Goal: Task Accomplishment & Management: Use online tool/utility

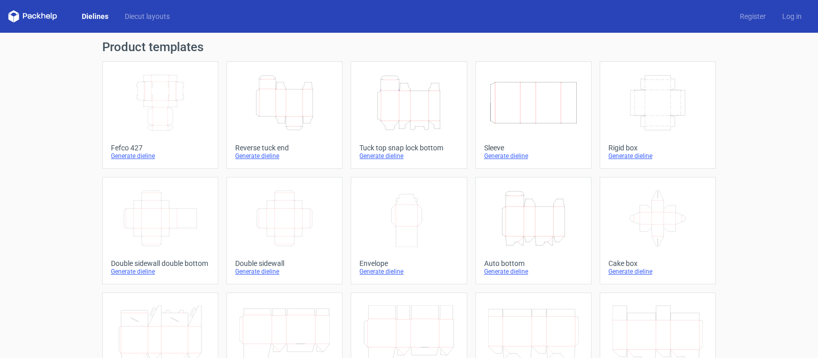
click at [91, 19] on link "Dielines" at bounding box center [95, 16] width 43 height 10
click at [139, 16] on link "Diecut layouts" at bounding box center [147, 16] width 61 height 10
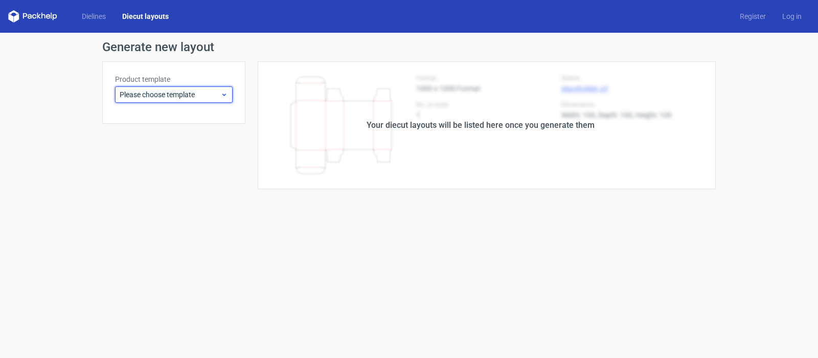
click at [155, 95] on span "Please choose template" at bounding box center [170, 95] width 101 height 10
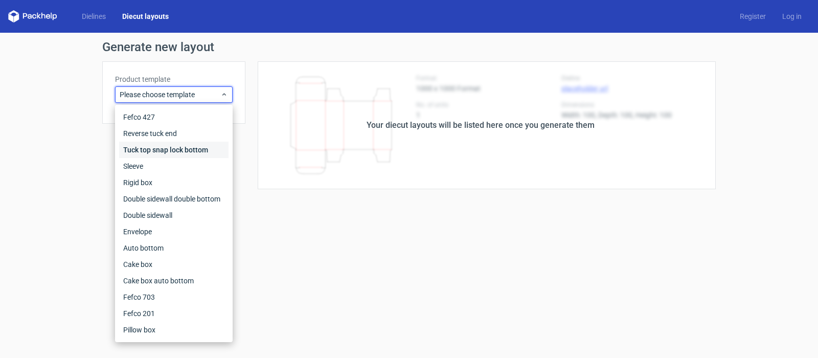
click at [167, 154] on div "Tuck top snap lock bottom" at bounding box center [173, 150] width 109 height 16
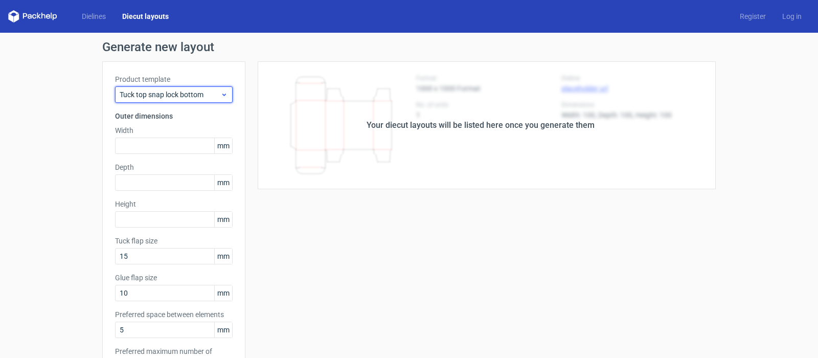
click at [176, 92] on span "Tuck top snap lock bottom" at bounding box center [170, 95] width 101 height 10
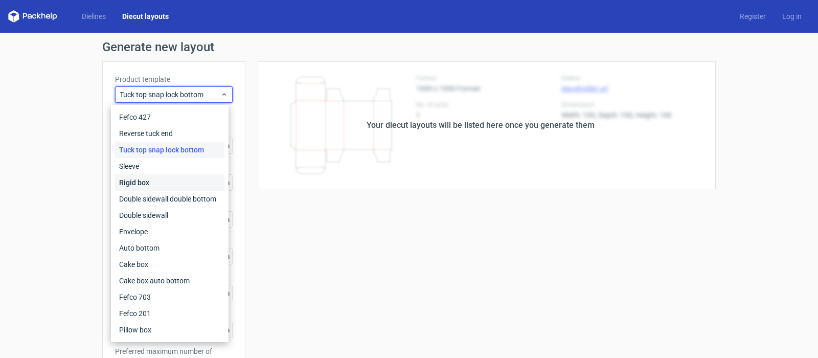
click at [136, 185] on div "Rigid box" at bounding box center [169, 182] width 109 height 16
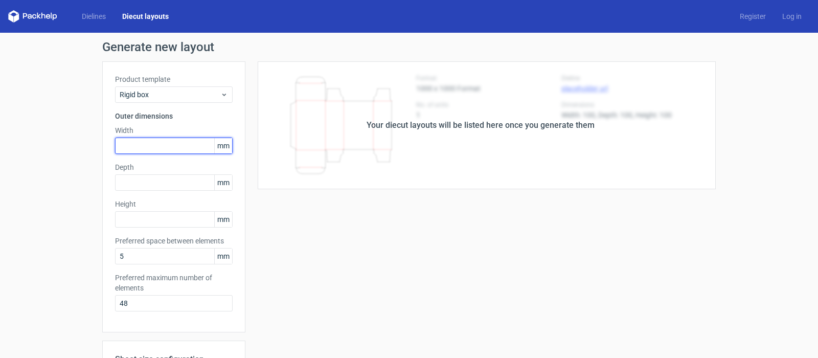
click at [129, 144] on input "text" at bounding box center [174, 146] width 118 height 16
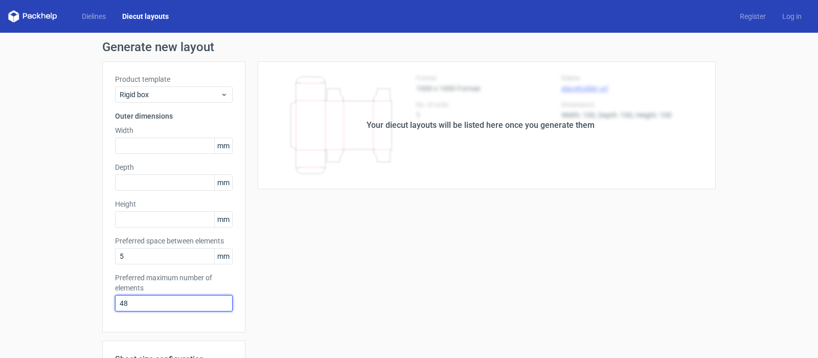
drag, startPoint x: 123, startPoint y: 301, endPoint x: 109, endPoint y: 302, distance: 13.8
click at [109, 302] on div "Product template Rigid box Outer dimensions Width mm Depth mm Height mm Preferr…" at bounding box center [173, 196] width 143 height 271
type input "1"
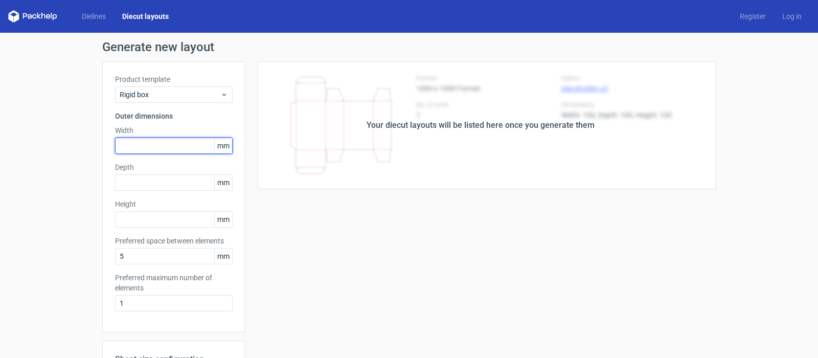
click at [136, 145] on input "text" at bounding box center [174, 146] width 118 height 16
type input "230"
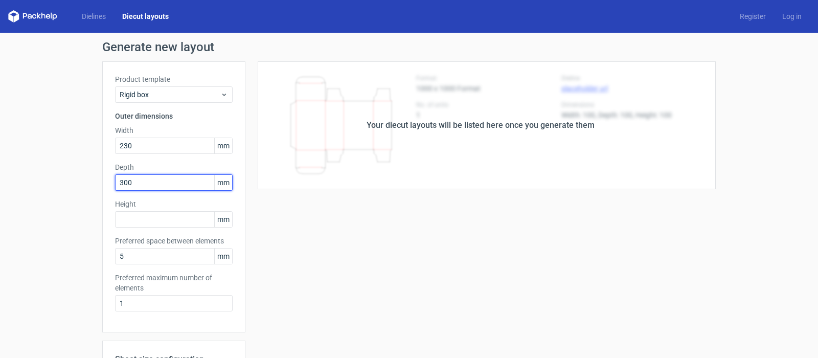
type input "300"
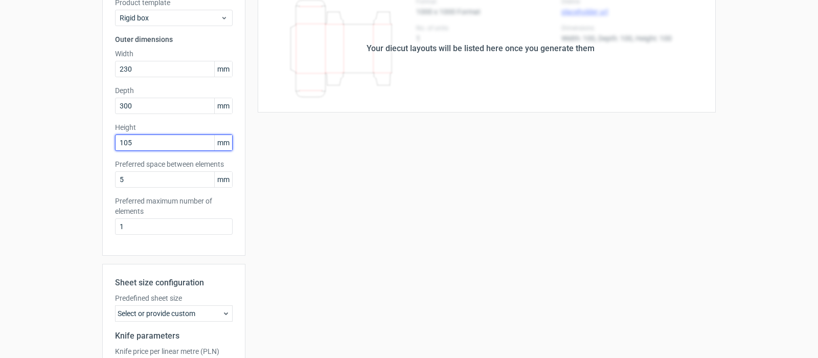
scroll to position [193, 0]
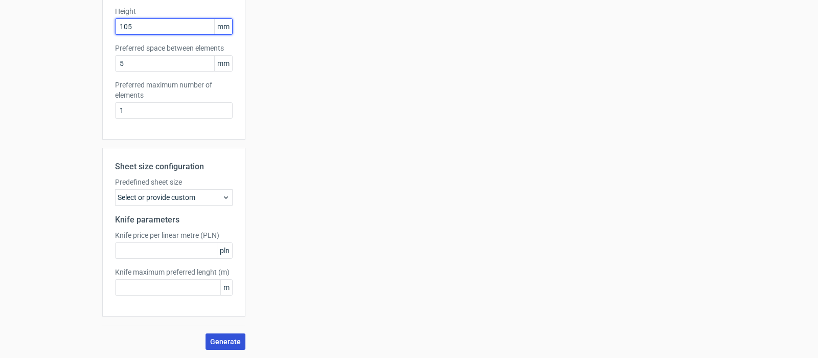
type input "105"
click at [221, 343] on span "Generate" at bounding box center [225, 341] width 31 height 7
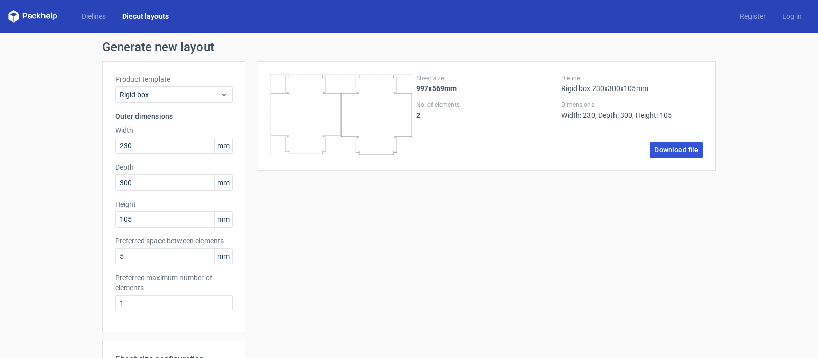
click at [656, 148] on link "Download file" at bounding box center [676, 150] width 53 height 16
click at [379, 217] on div "Sheet size 997x569mm No. of elements 2 Dieline Rigid box 230x300x105mm Dimensio…" at bounding box center [480, 301] width 471 height 481
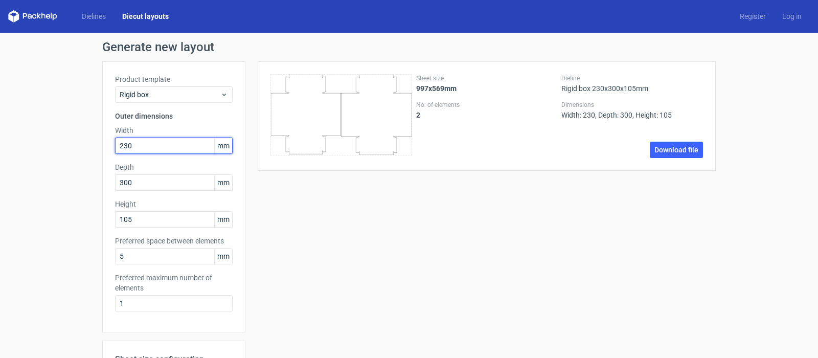
click at [128, 148] on input "230" at bounding box center [174, 146] width 118 height 16
type input "260"
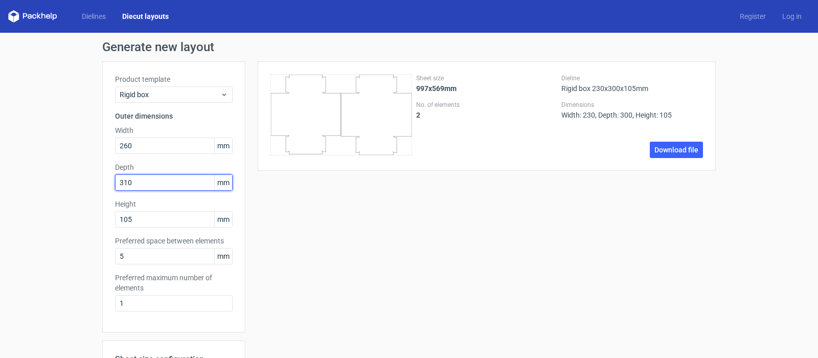
type input "310"
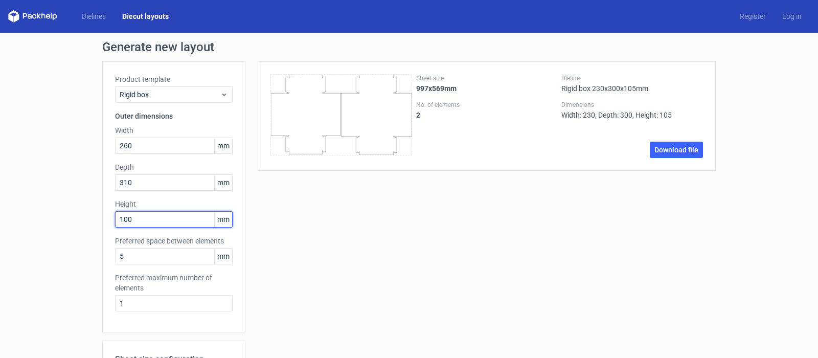
click at [131, 220] on input "100" at bounding box center [174, 219] width 118 height 16
type input "105"
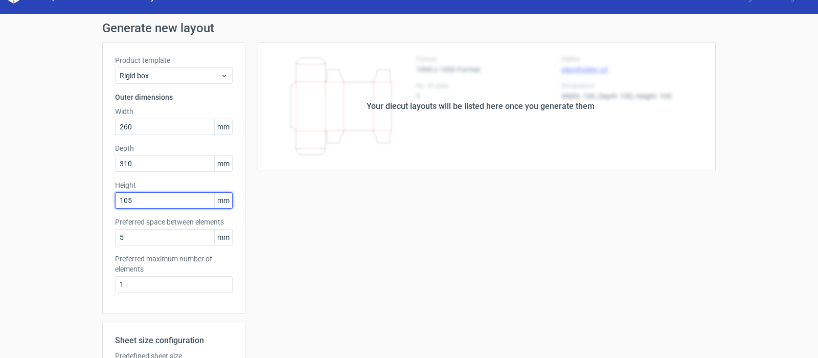
scroll to position [34, 0]
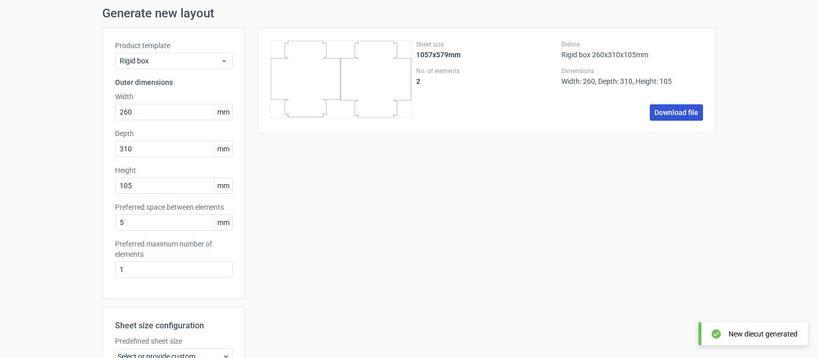
click at [676, 113] on link "Download file" at bounding box center [676, 112] width 53 height 16
